Goal: Navigation & Orientation: Find specific page/section

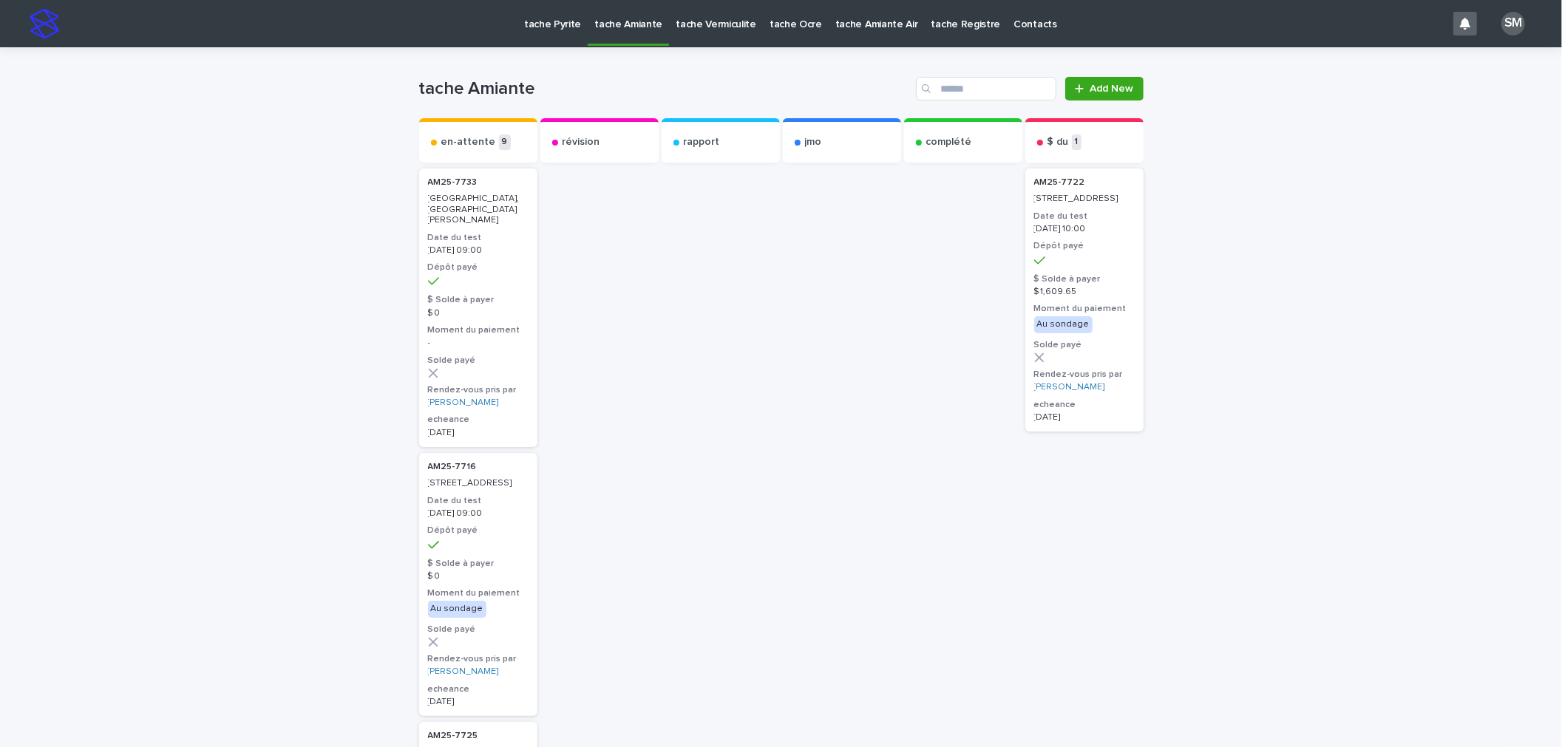
click at [542, 23] on p "tache Pyrite" at bounding box center [552, 15] width 57 height 31
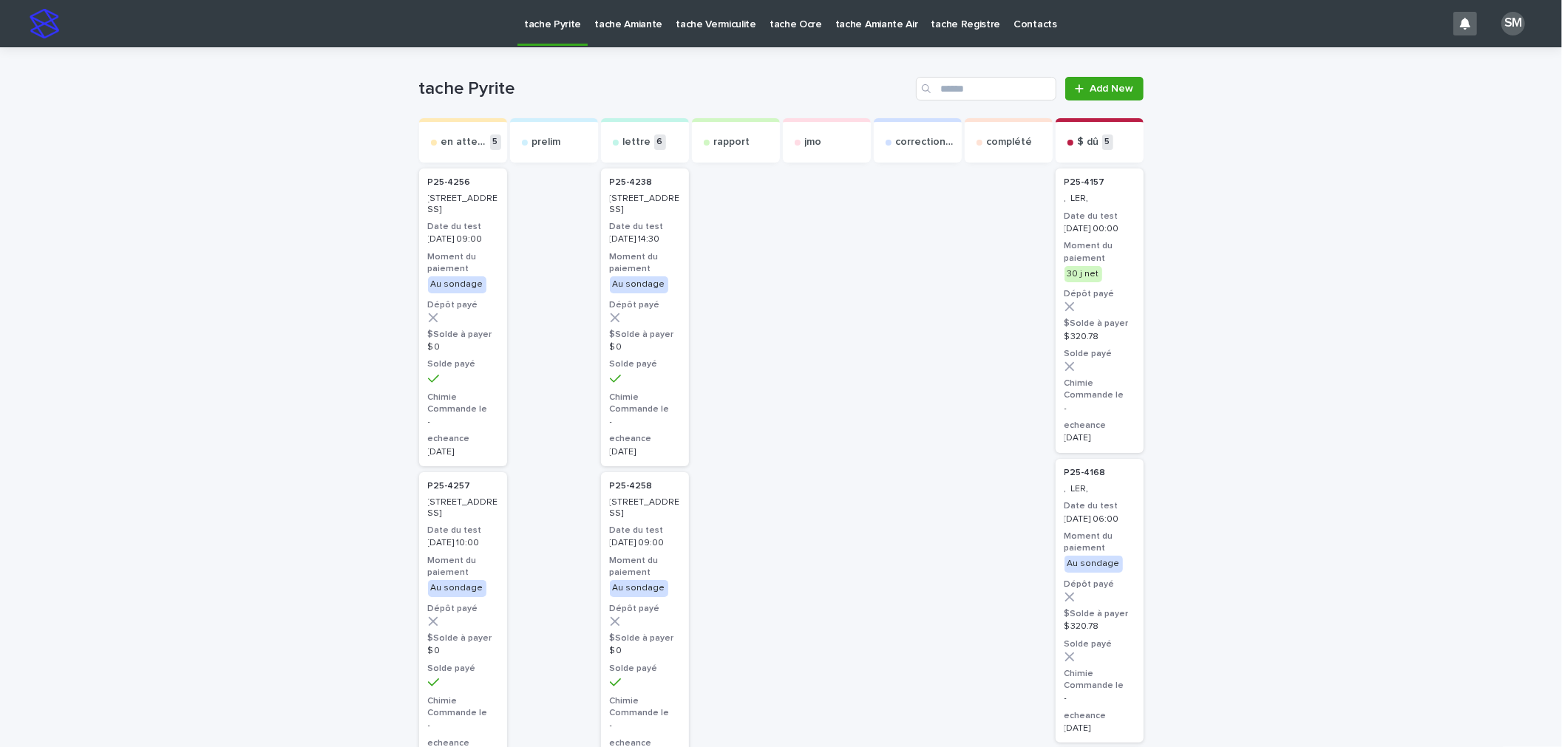
click at [600, 28] on p "tache Amiante" at bounding box center [628, 15] width 68 height 31
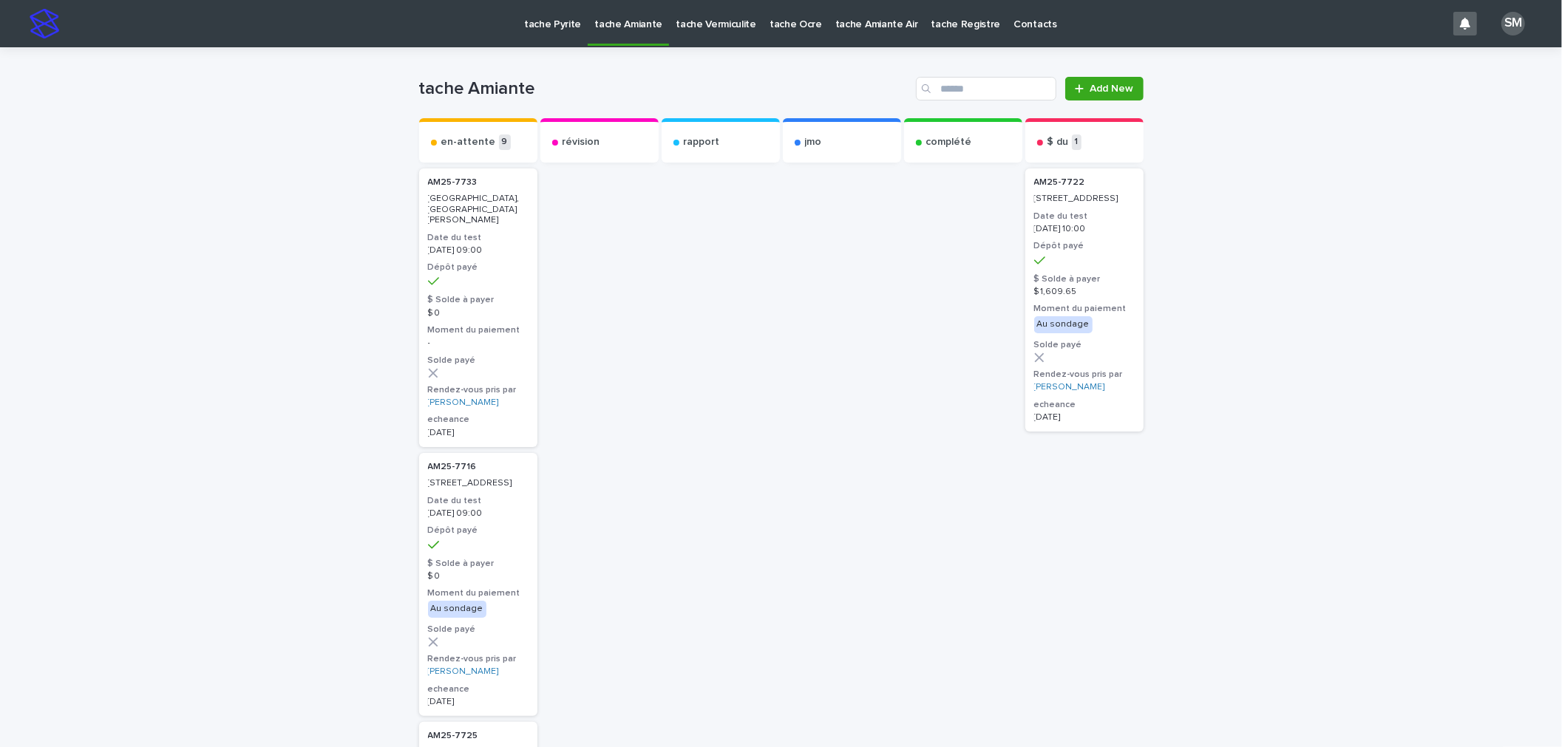
click at [677, 29] on p "tache Vermiculite" at bounding box center [716, 15] width 81 height 31
